Goal: Task Accomplishment & Management: Complete application form

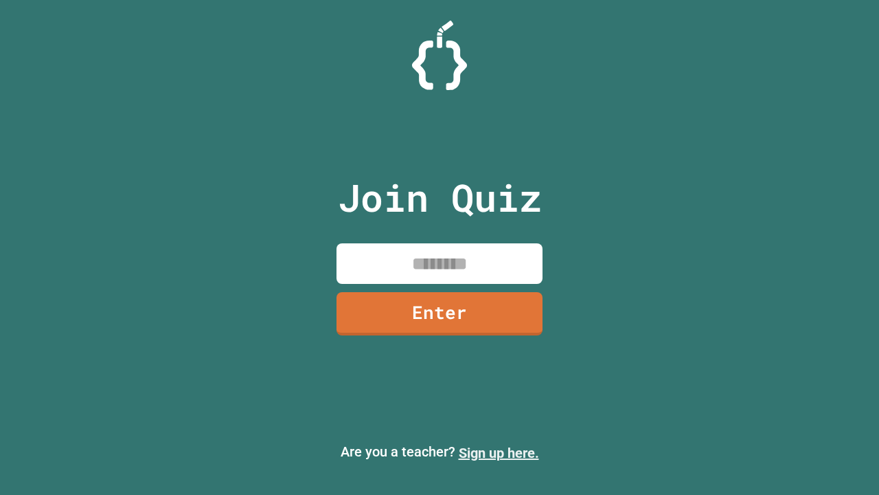
click at [499, 453] on link "Sign up here." at bounding box center [499, 452] width 80 height 16
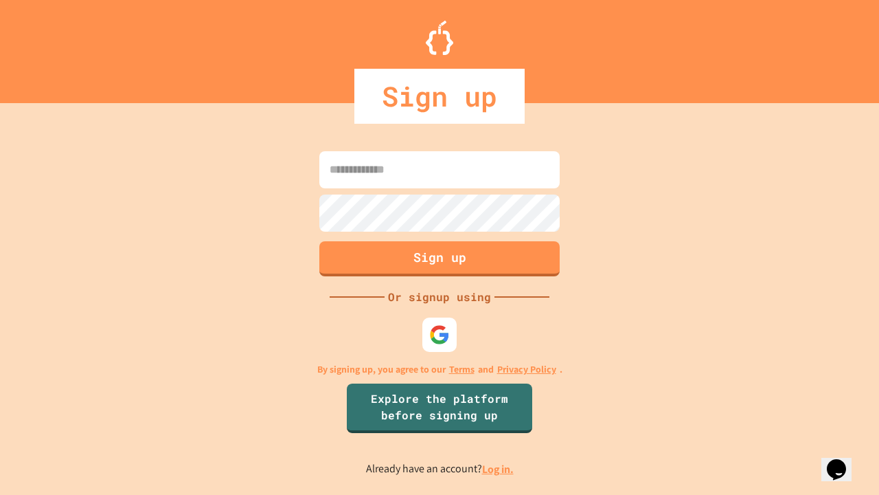
click at [499, 468] on link "Log in." at bounding box center [498, 469] width 32 height 14
